Goal: Communication & Community: Answer question/provide support

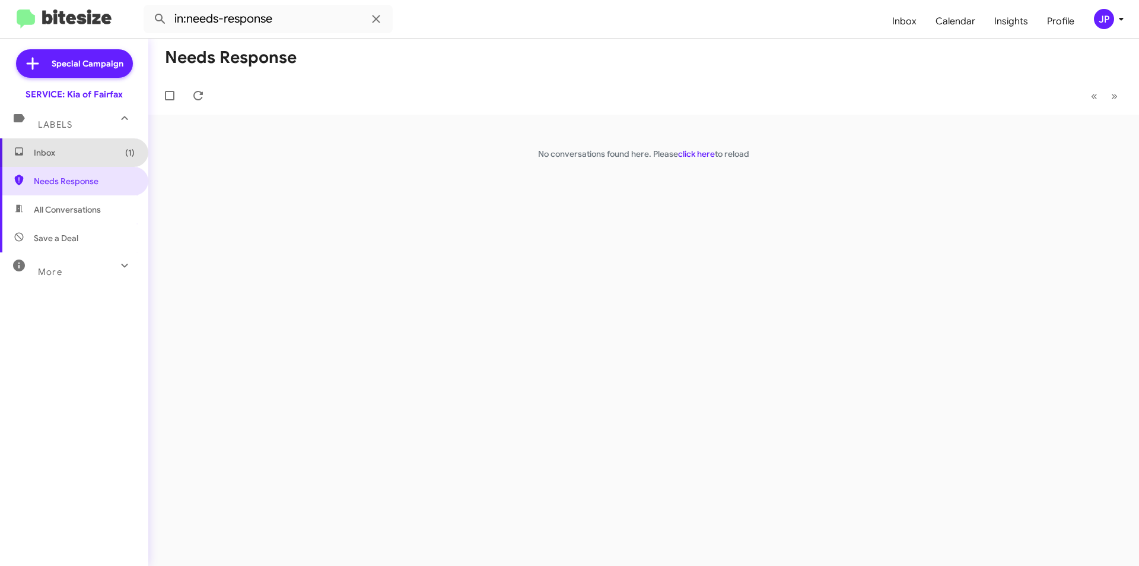
click at [103, 157] on span "Inbox (1)" at bounding box center [84, 153] width 101 height 12
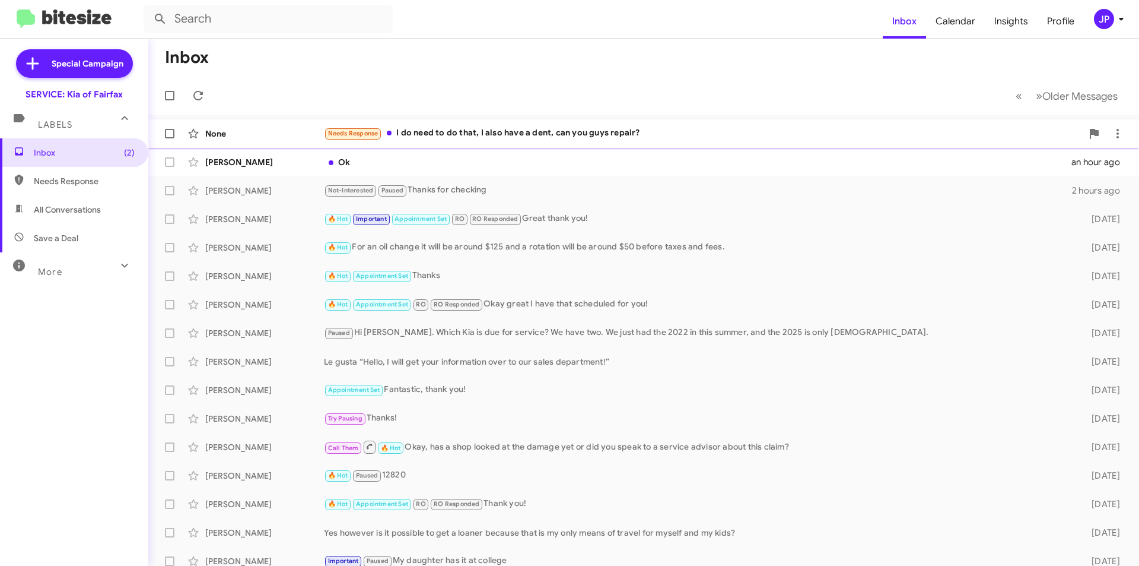
click at [542, 136] on div "Needs Response I do need to do that, I also have a dent, can you guys repair?" at bounding box center [703, 133] width 758 height 14
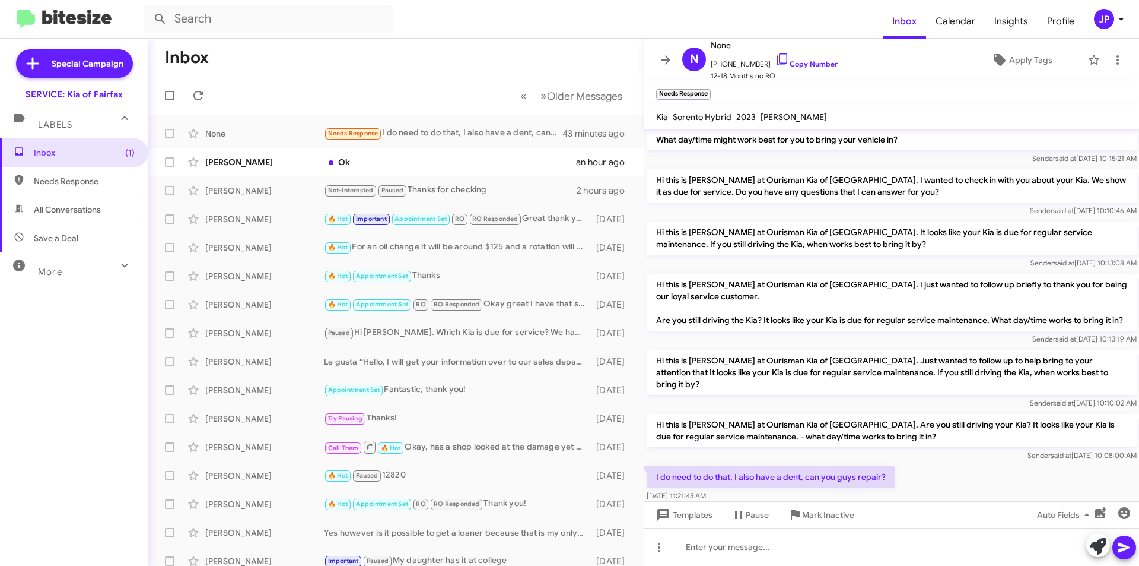
scroll to position [62, 0]
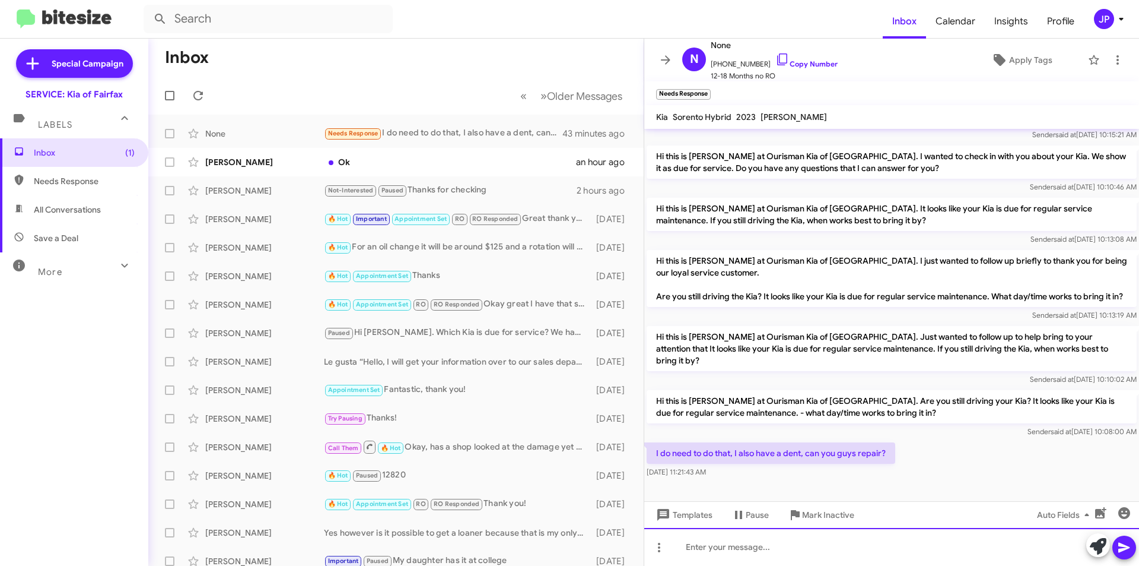
click at [733, 544] on div at bounding box center [891, 547] width 495 height 38
click at [1122, 550] on icon at bounding box center [1124, 547] width 11 height 10
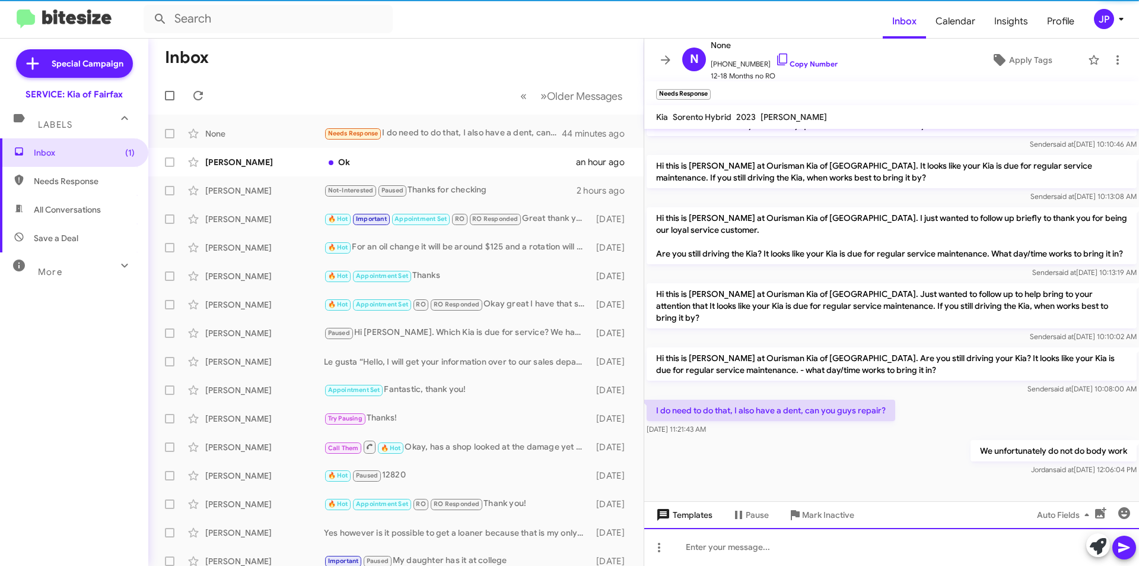
scroll to position [105, 0]
click at [690, 510] on span "Templates" at bounding box center [683, 514] width 59 height 21
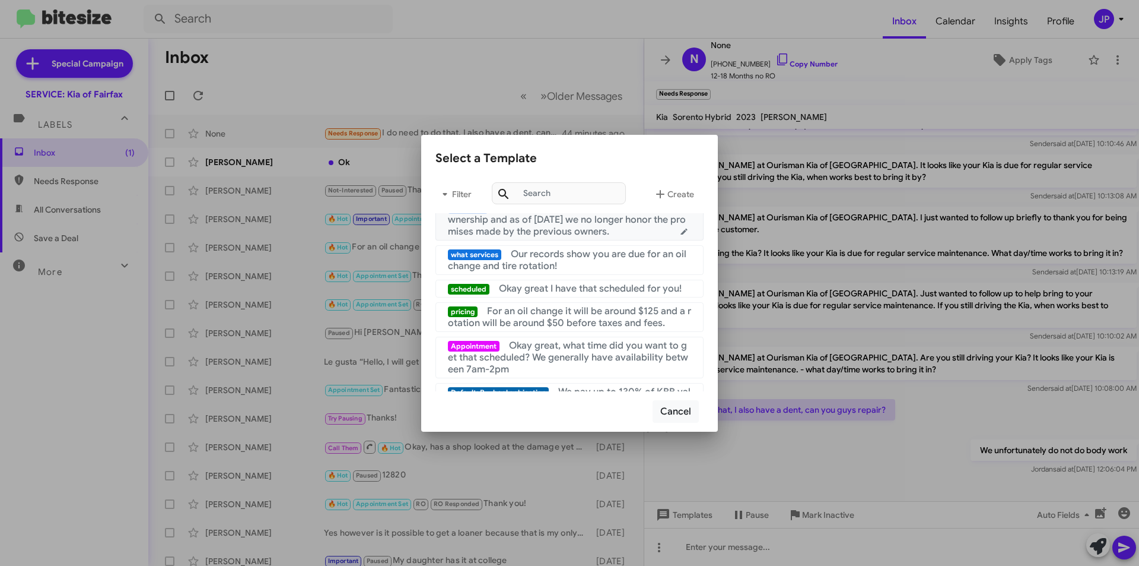
scroll to position [119, 0]
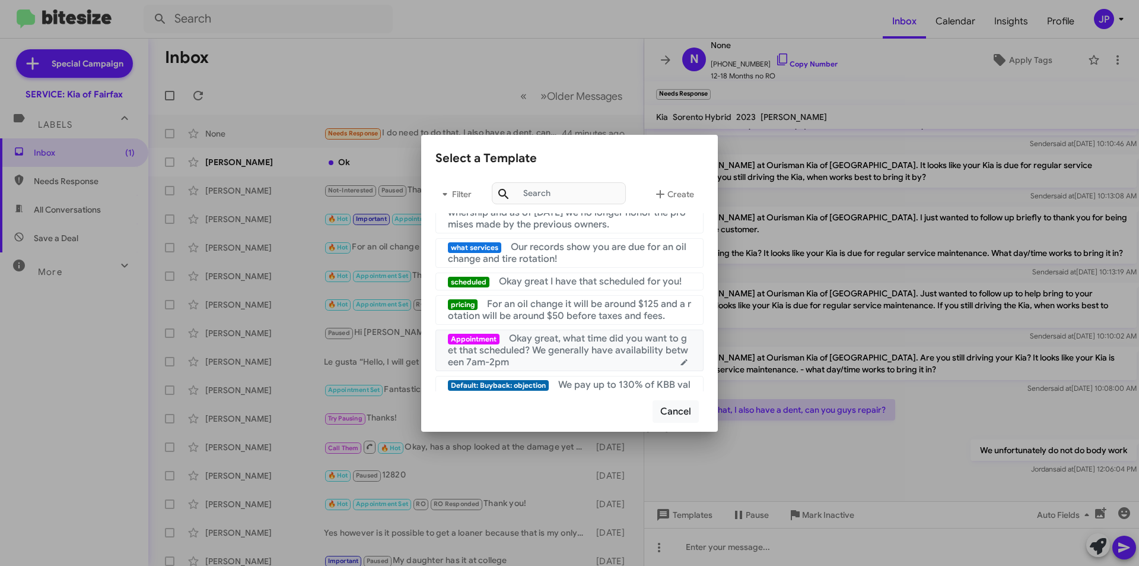
click at [595, 352] on span "Okay great, what time did you want to get that scheduled? We generally have ava…" at bounding box center [568, 350] width 240 height 36
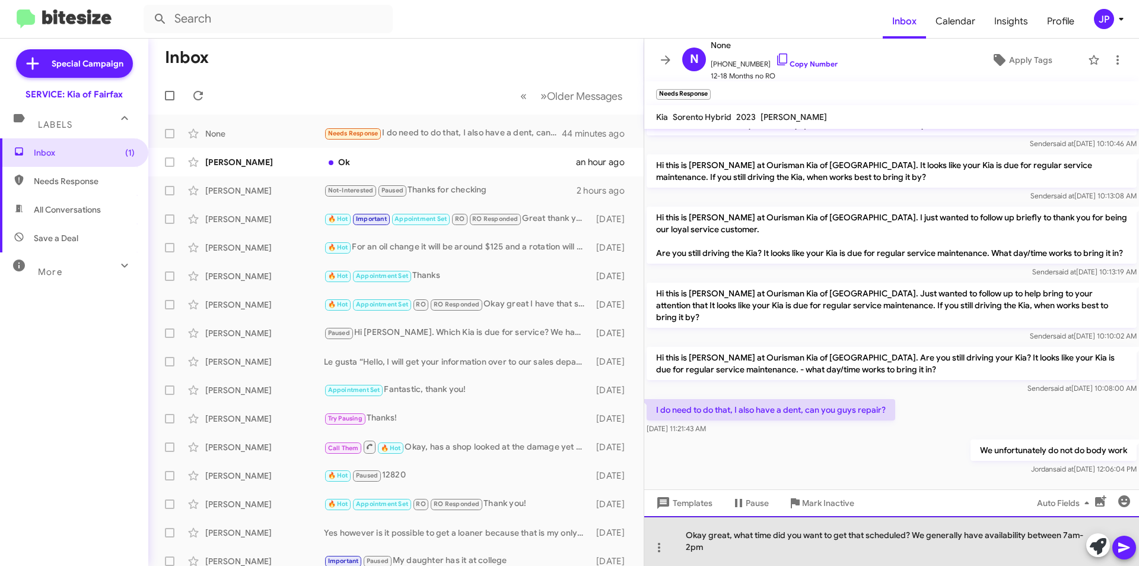
click at [771, 532] on div "Okay great, what time did you want to get that scheduled? We generally have ava…" at bounding box center [891, 541] width 495 height 50
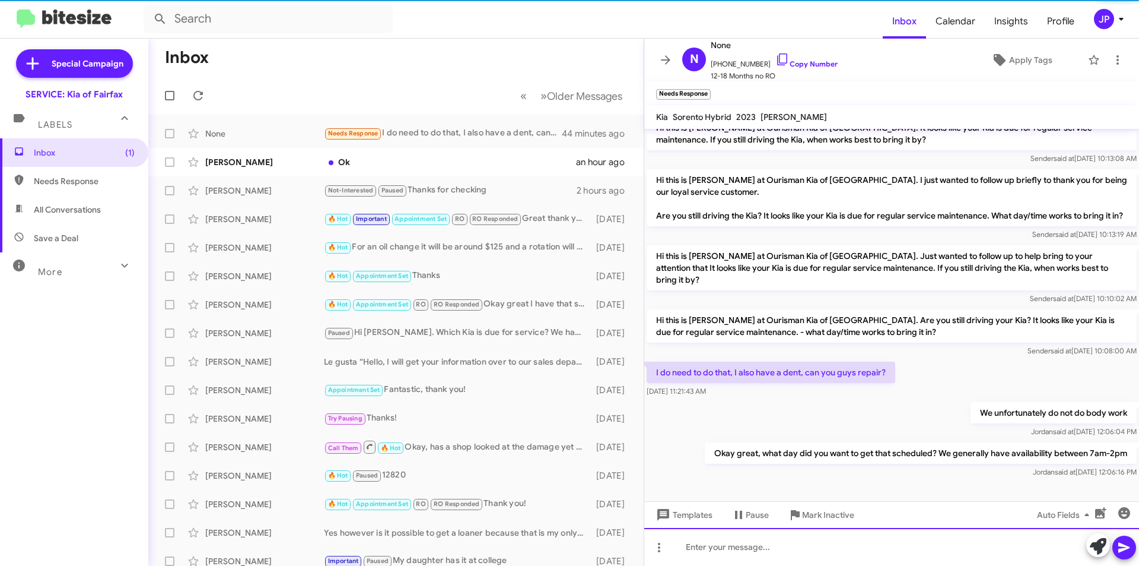
scroll to position [148, 0]
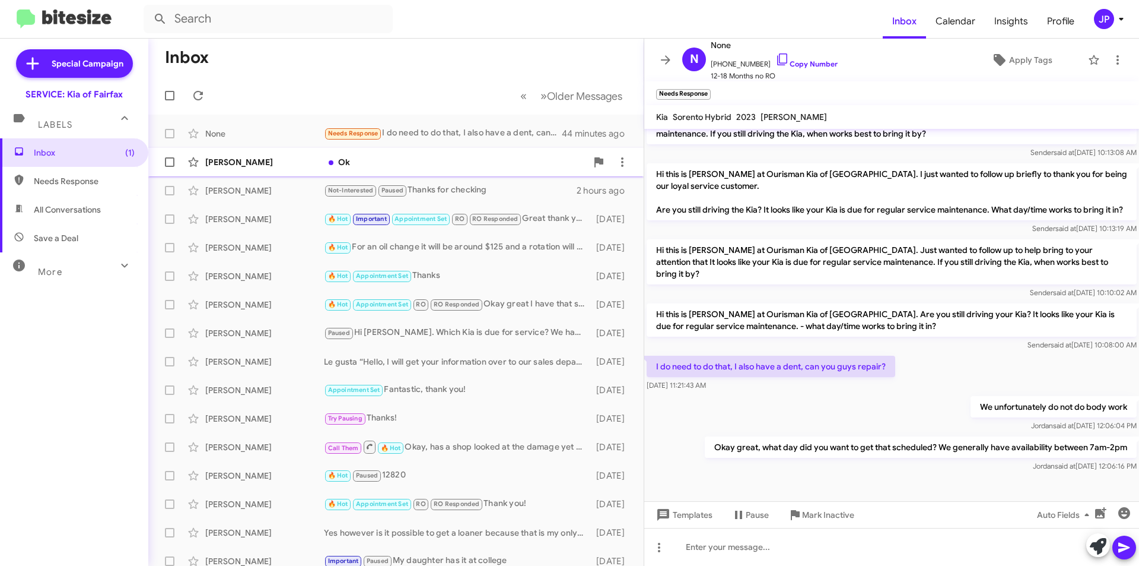
click at [362, 169] on div "[PERSON_NAME] Ok an hour ago" at bounding box center [396, 162] width 476 height 24
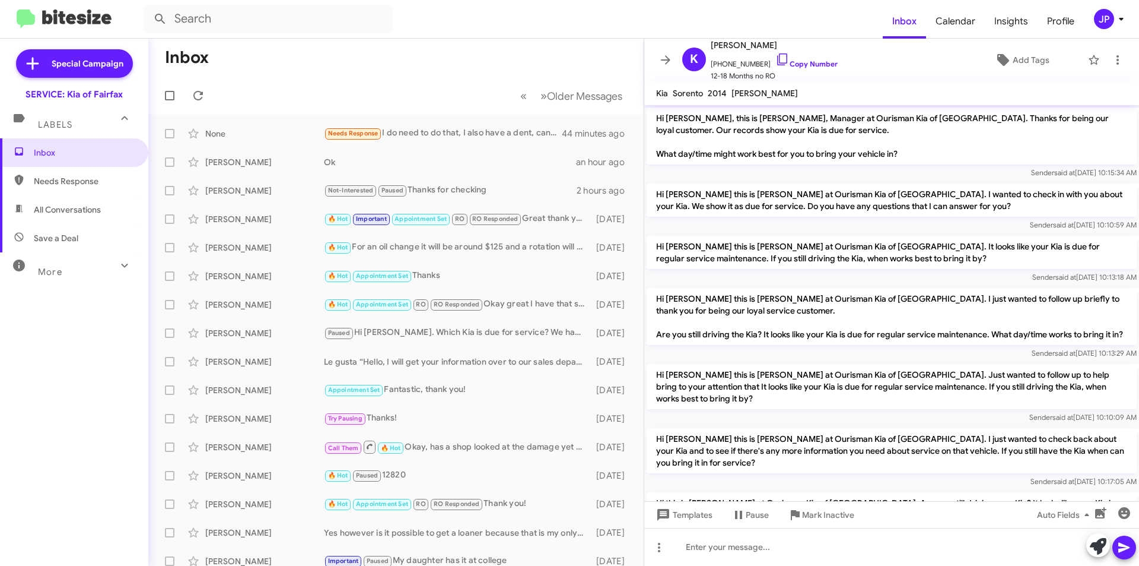
scroll to position [180, 0]
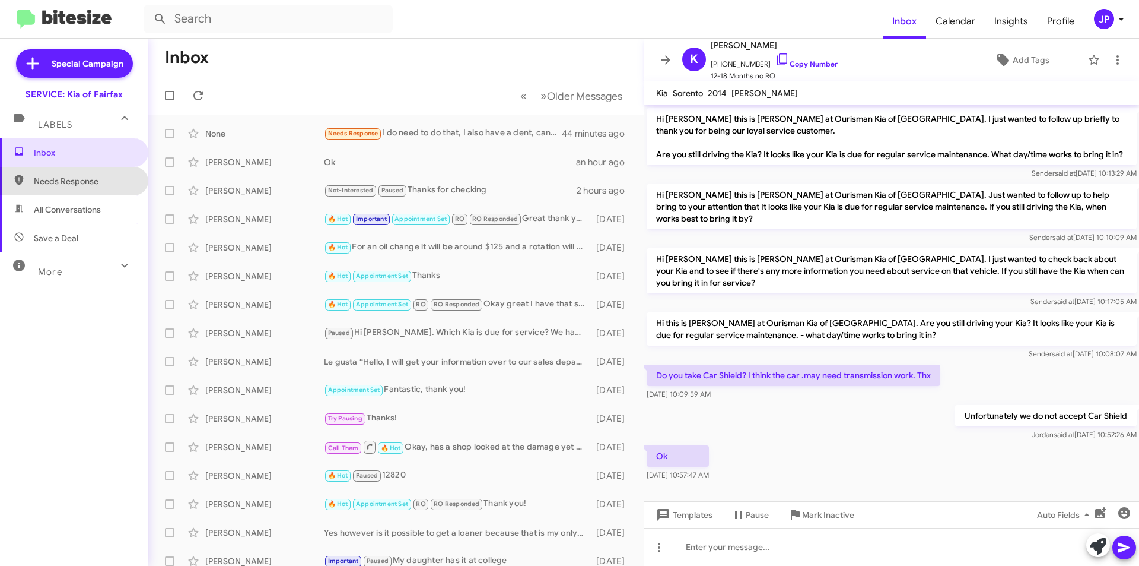
click at [96, 180] on span "Needs Response" at bounding box center [84, 181] width 101 height 12
type input "in:needs-response"
